Goal: Check status: Check status

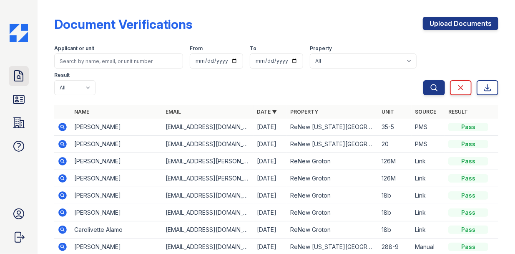
click at [23, 77] on icon at bounding box center [18, 75] width 13 height 13
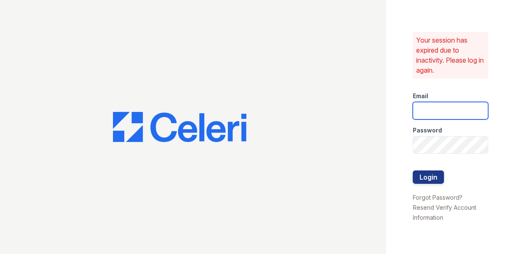
type input "[PERSON_NAME][EMAIL_ADDRESS][PERSON_NAME][DOMAIN_NAME]"
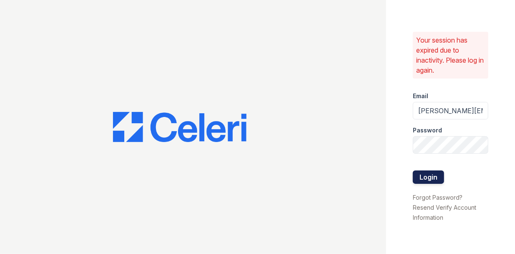
click at [427, 177] on button "Login" at bounding box center [428, 176] width 31 height 13
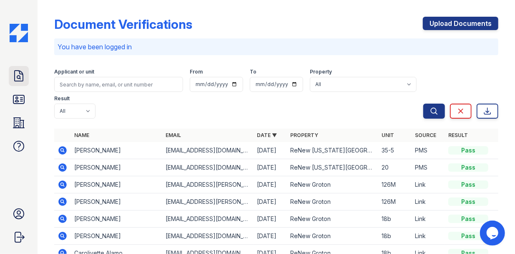
click at [18, 74] on icon at bounding box center [18, 75] width 13 height 13
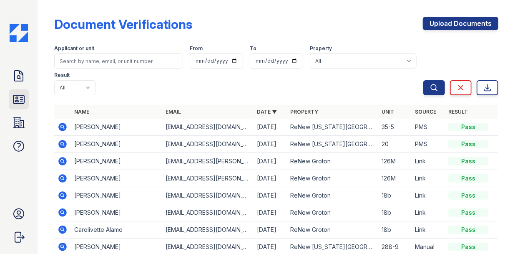
click at [20, 92] on link "ID Verifications" at bounding box center [19, 99] width 20 height 20
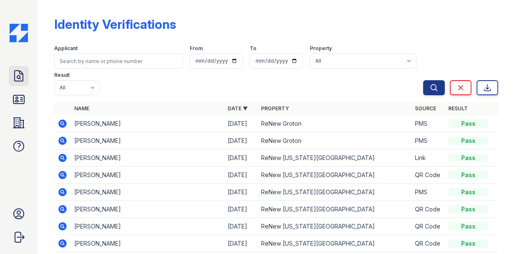
click at [23, 78] on icon at bounding box center [18, 75] width 13 height 13
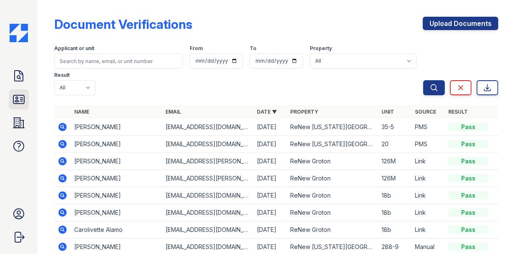
click at [21, 97] on icon at bounding box center [18, 99] width 13 height 13
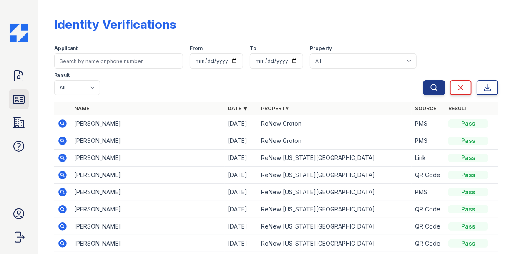
click at [20, 99] on icon at bounding box center [18, 99] width 13 height 13
click at [62, 140] on icon at bounding box center [62, 140] width 2 height 2
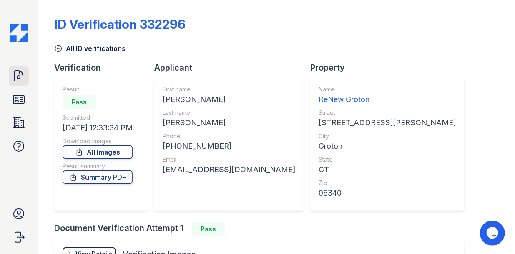
click at [16, 75] on icon at bounding box center [18, 75] width 13 height 13
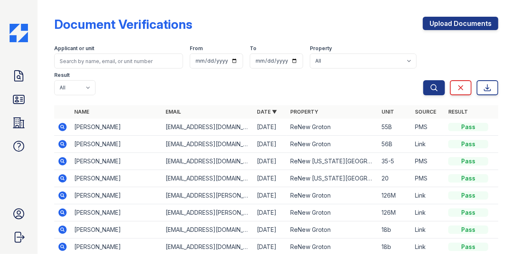
click at [63, 142] on icon at bounding box center [63, 144] width 10 height 10
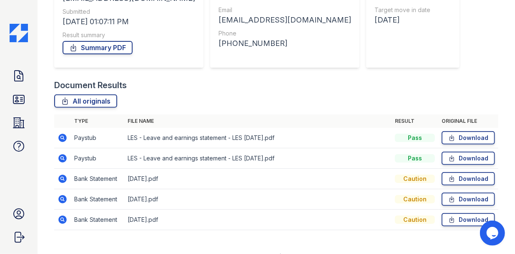
scroll to position [138, 0]
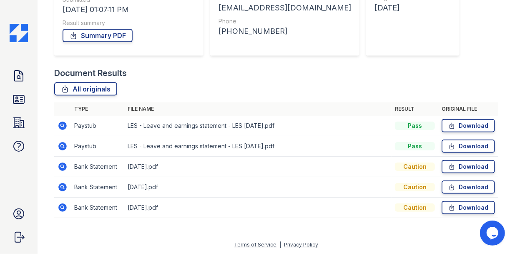
click at [62, 206] on icon at bounding box center [62, 207] width 2 height 2
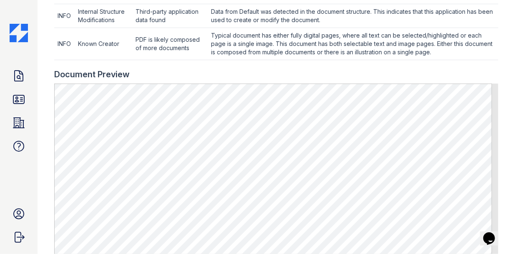
scroll to position [417, 0]
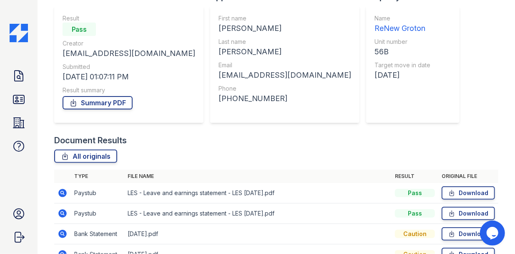
scroll to position [138, 0]
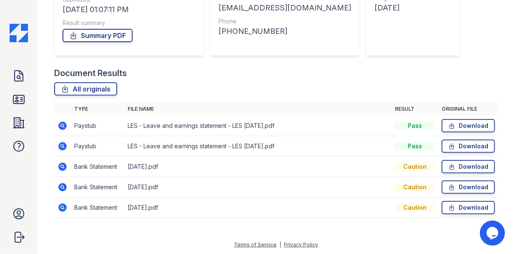
click at [63, 165] on icon at bounding box center [62, 166] width 2 height 2
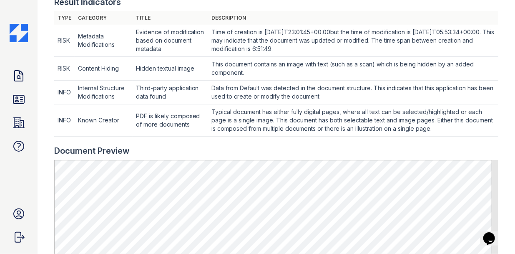
scroll to position [375, 0]
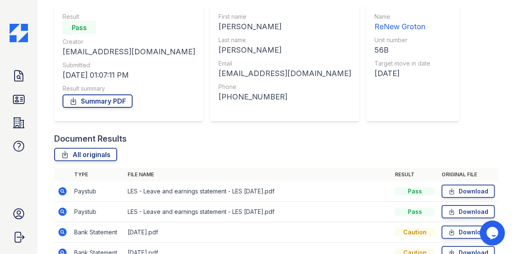
scroll to position [138, 0]
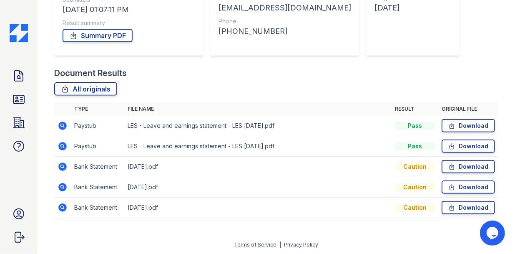
click at [63, 168] on icon at bounding box center [62, 166] width 8 height 8
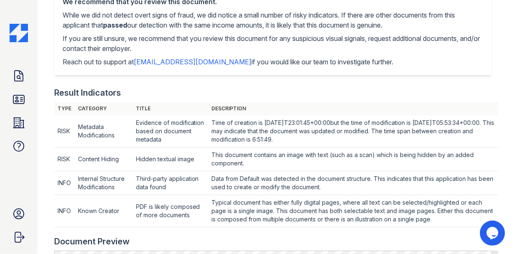
scroll to position [417, 0]
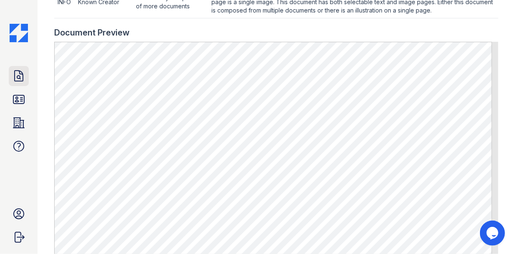
click at [23, 71] on icon at bounding box center [18, 75] width 13 height 13
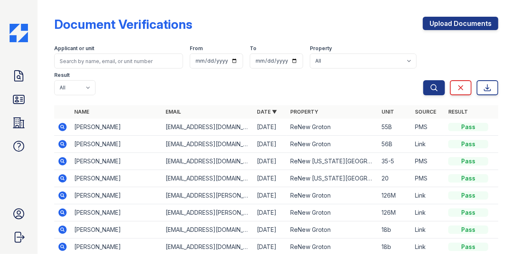
click at [60, 127] on icon at bounding box center [62, 127] width 8 height 8
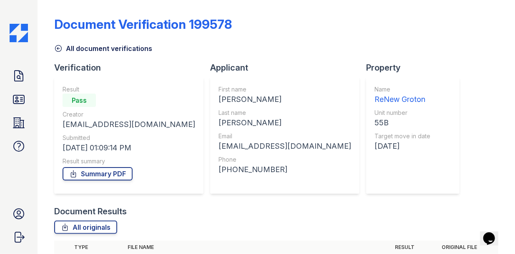
scroll to position [138, 0]
